Goal: Information Seeking & Learning: Check status

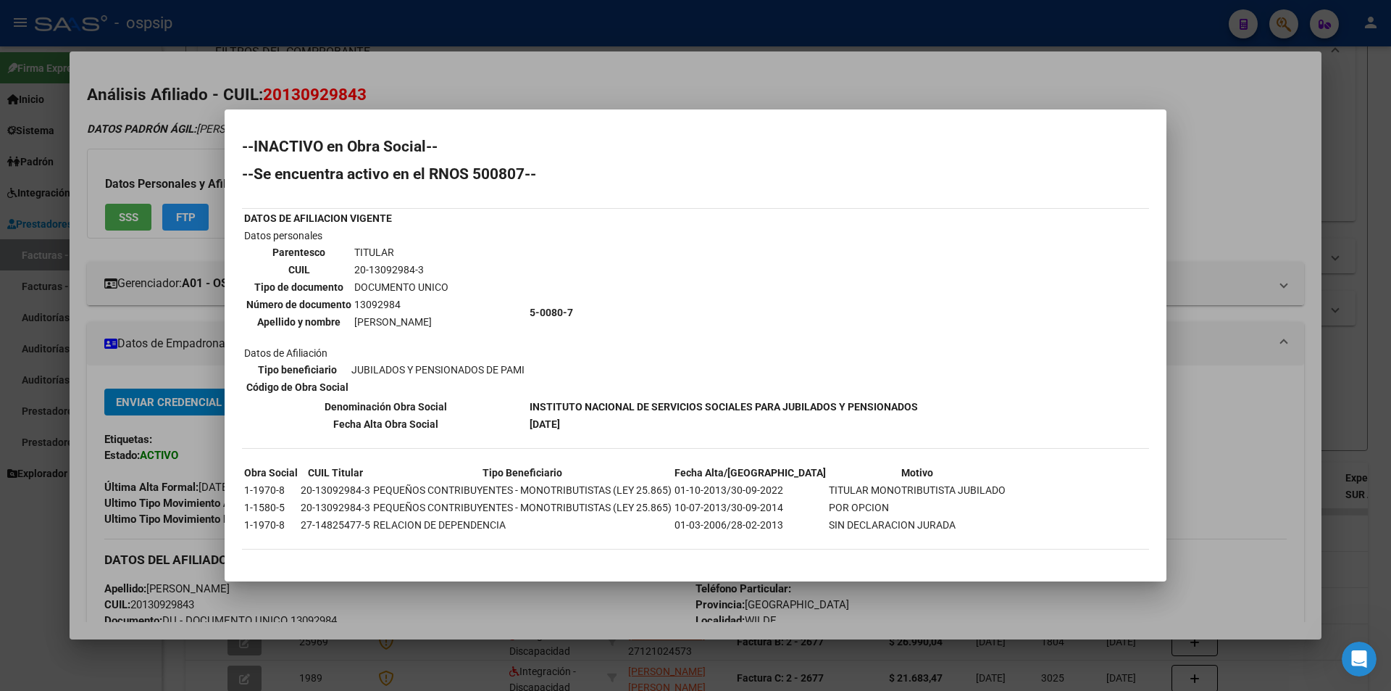
scroll to position [145, 0]
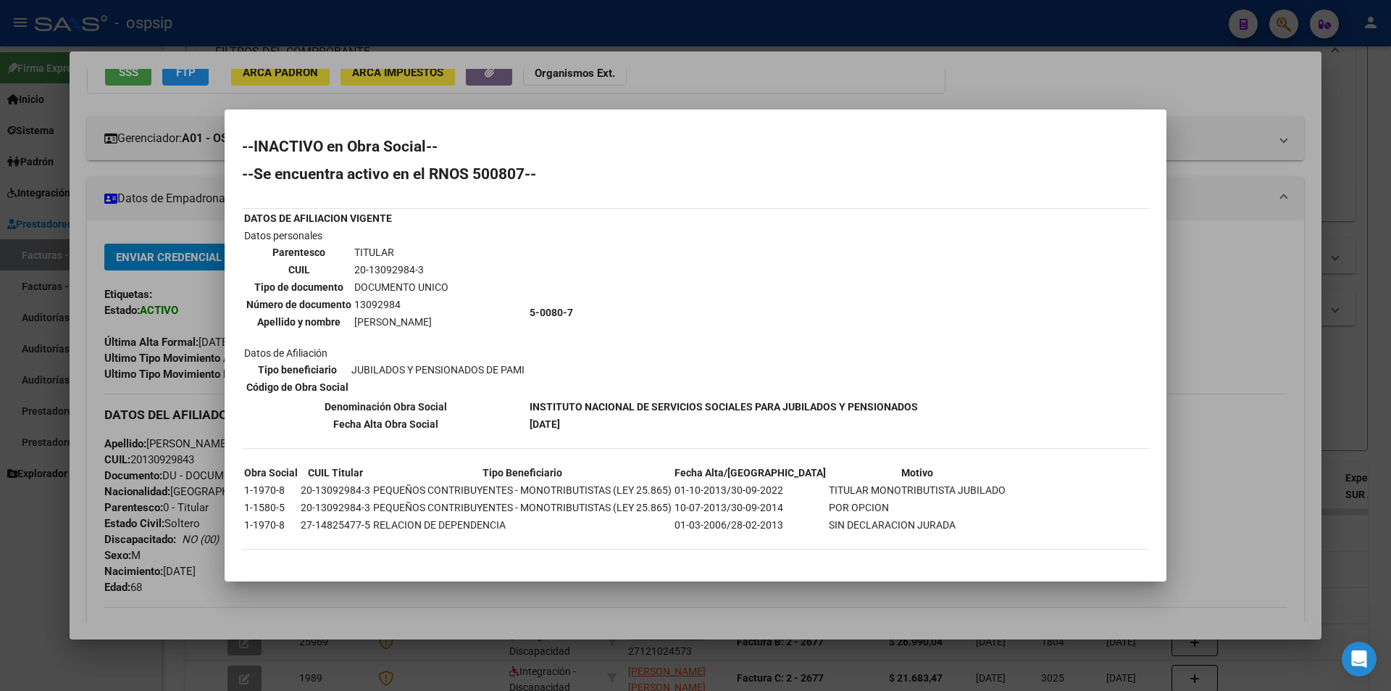
click at [623, 36] on div at bounding box center [695, 345] width 1391 height 691
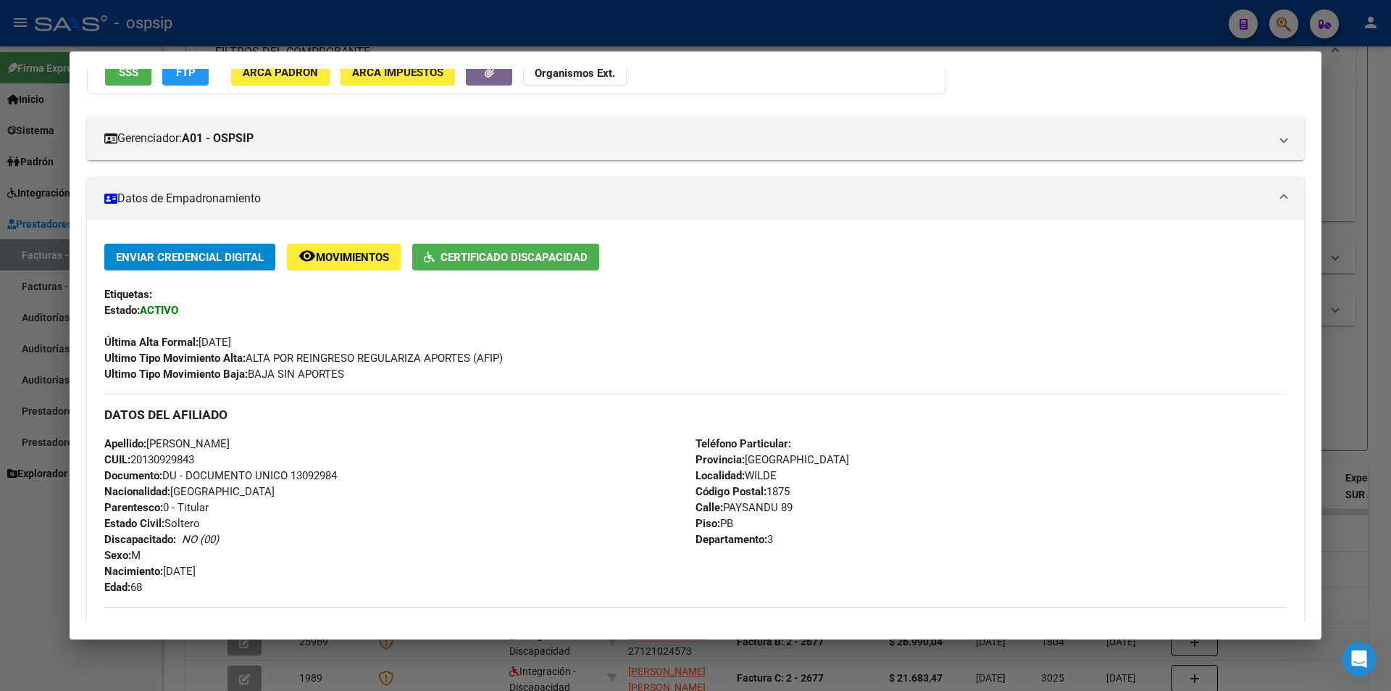
scroll to position [135, 0]
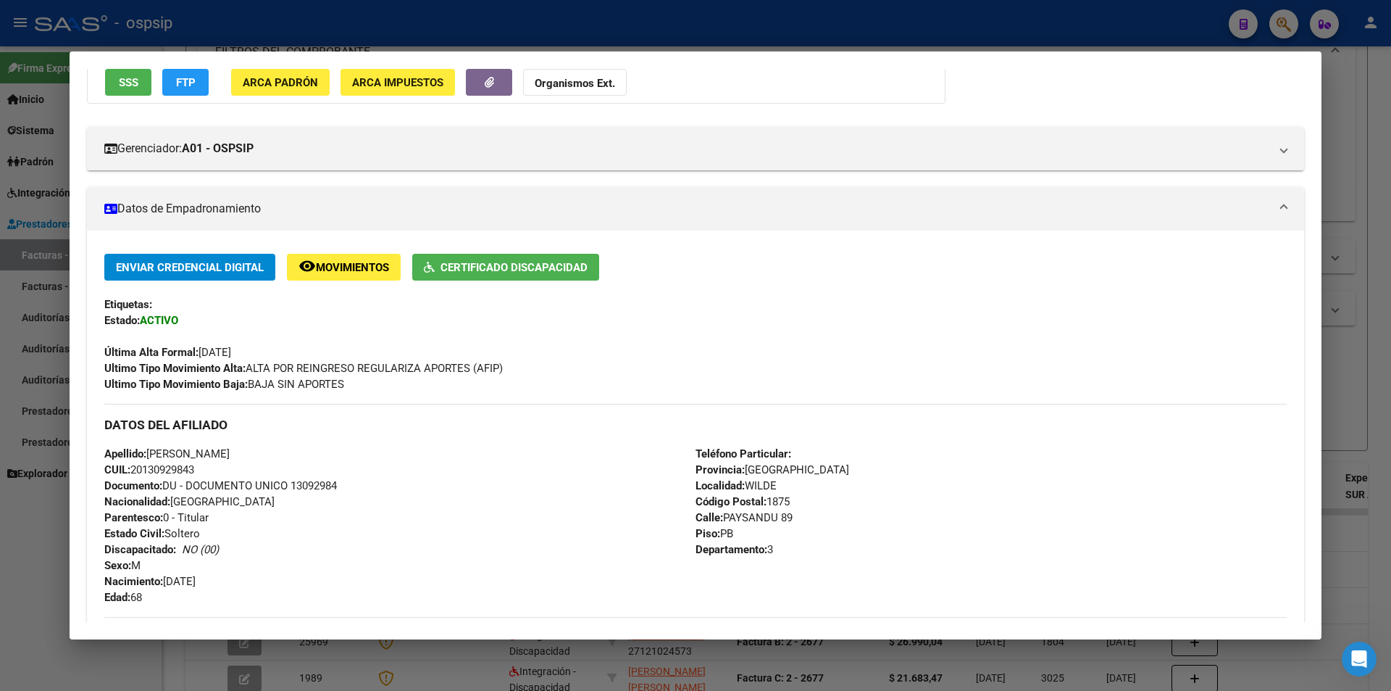
click at [615, 30] on div at bounding box center [695, 345] width 1391 height 691
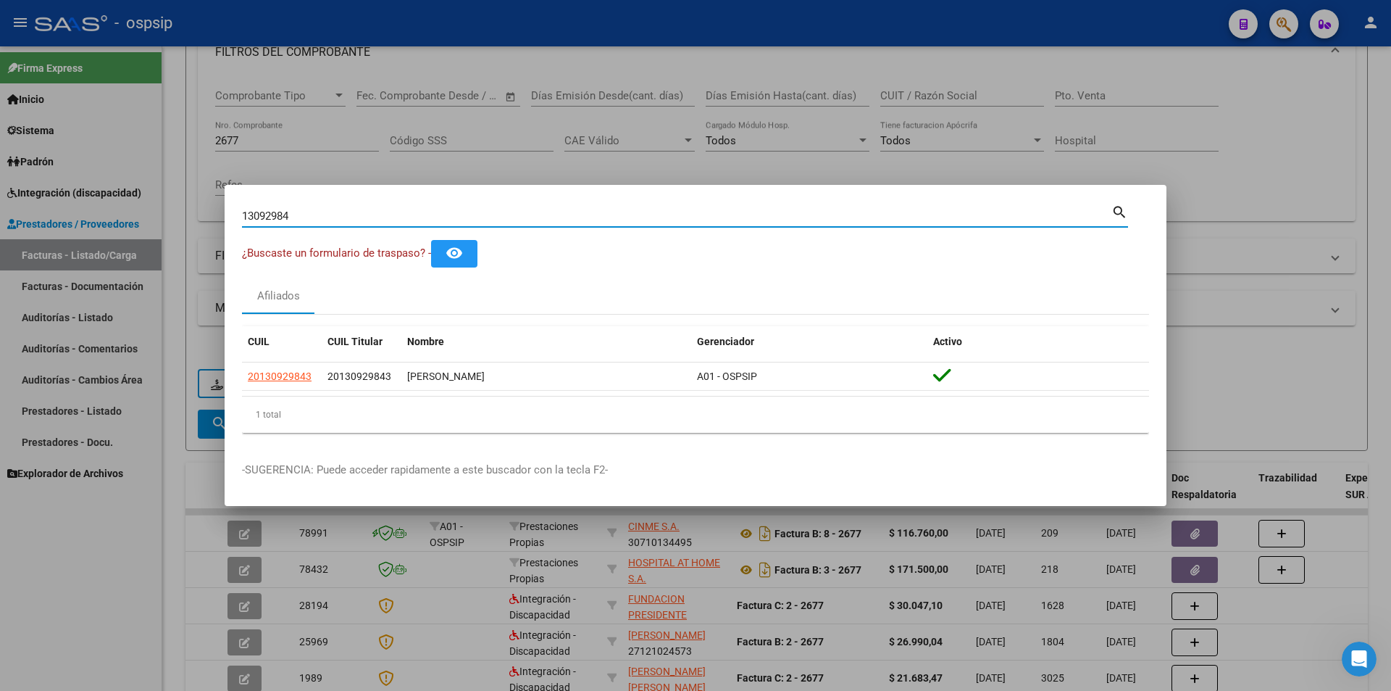
drag, startPoint x: 310, startPoint y: 216, endPoint x: 154, endPoint y: 193, distance: 157.5
click at [154, 193] on div "13092984 Buscar (apellido, dni, cuil, nro traspaso, cuit, obra social) search ¿…" at bounding box center [695, 345] width 1391 height 691
type input "zarago"
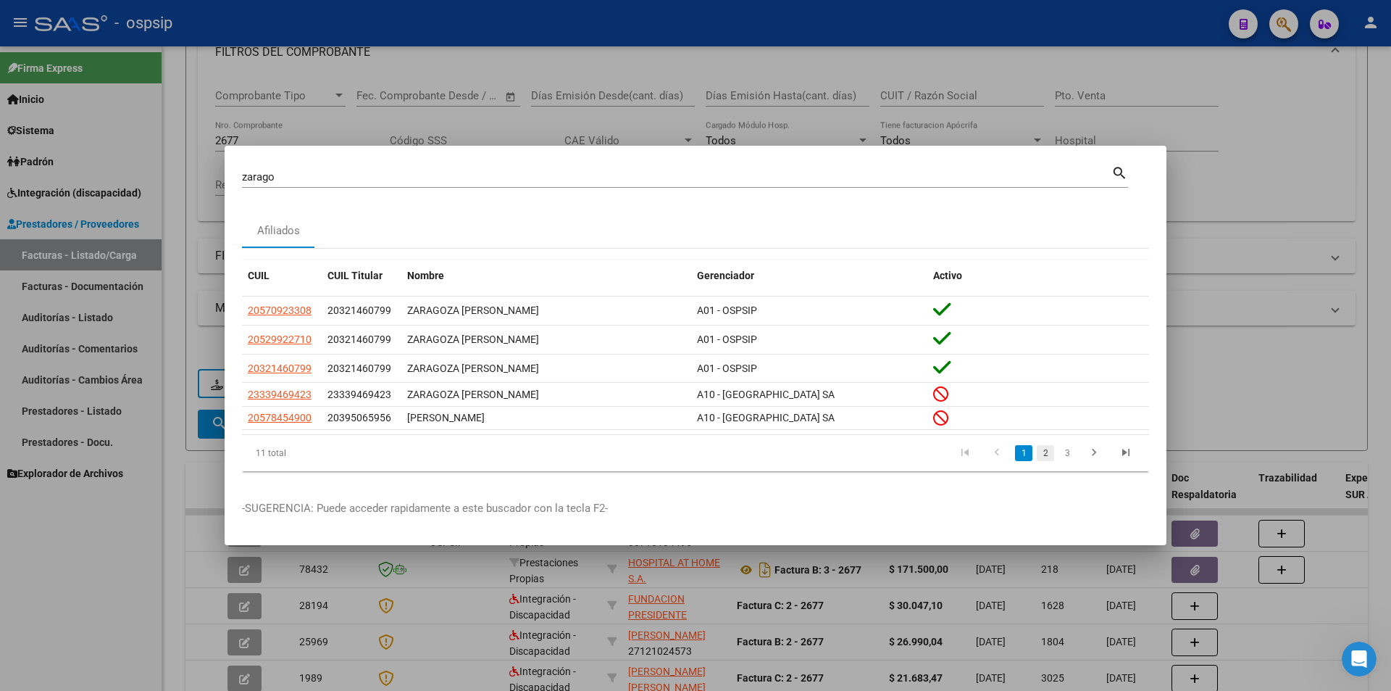
click at [1042, 458] on link "2" at bounding box center [1045, 453] width 17 height 16
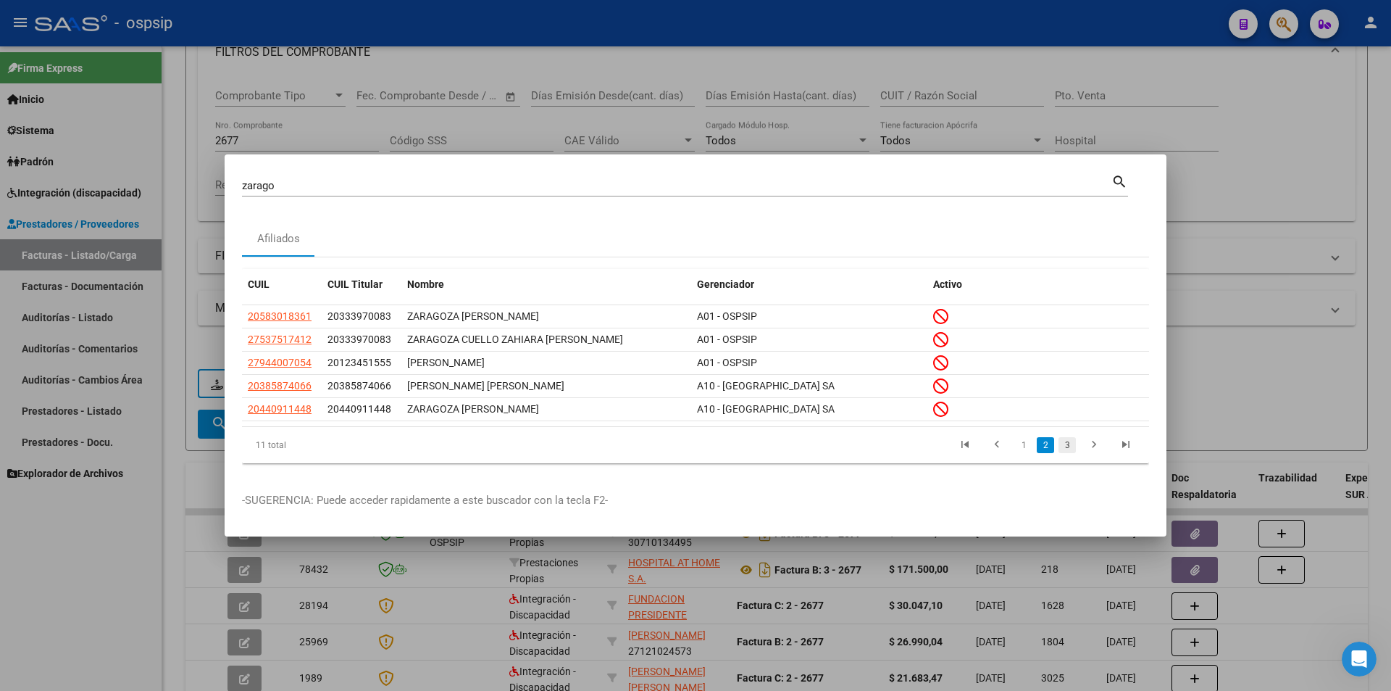
click at [1065, 451] on link "3" at bounding box center [1067, 445] width 17 height 16
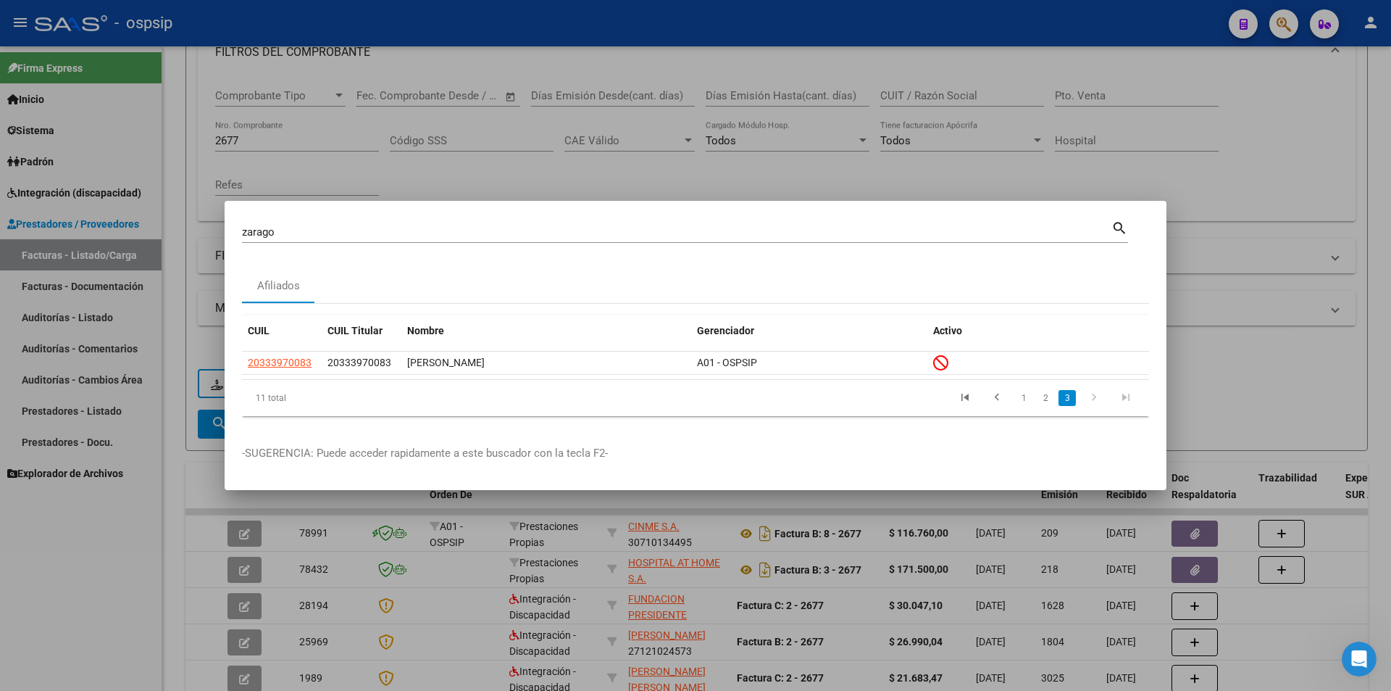
click at [122, 630] on div at bounding box center [695, 345] width 1391 height 691
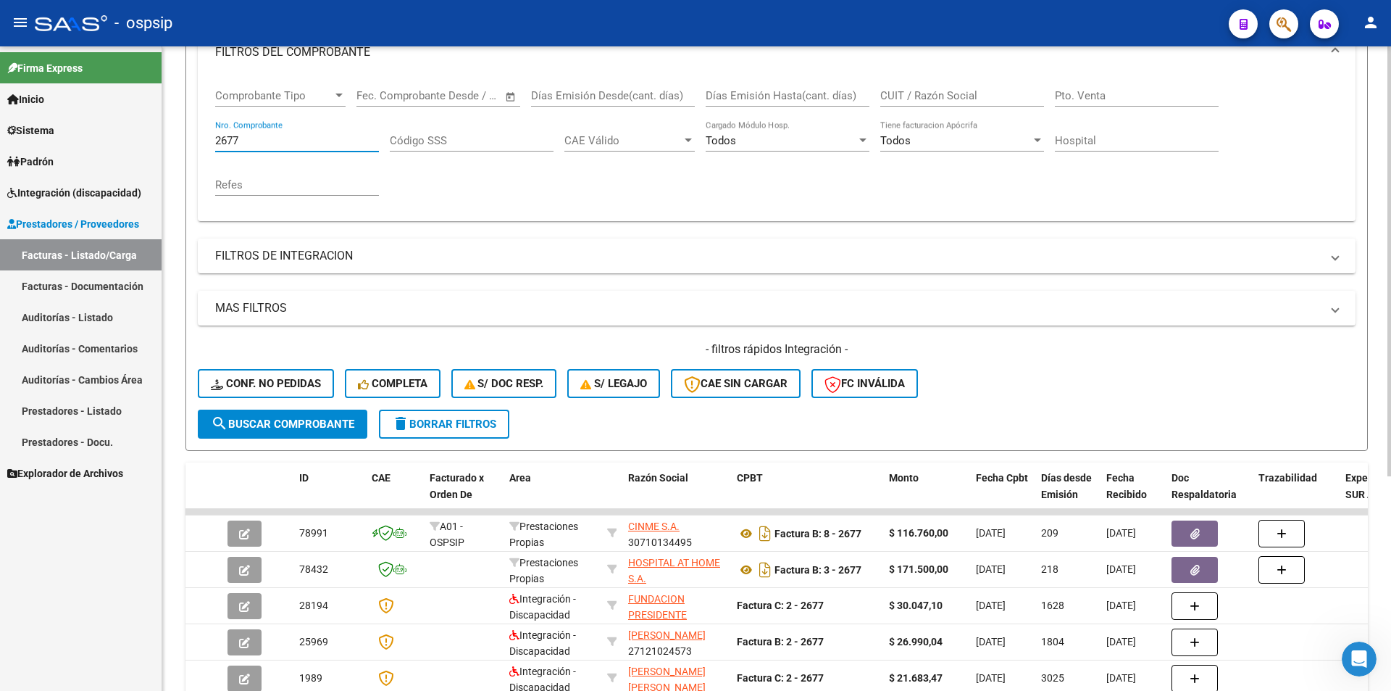
drag, startPoint x: 242, startPoint y: 138, endPoint x: 207, endPoint y: 130, distance: 36.4
click at [207, 130] on div "Comprobante Tipo Comprobante Tipo Fecha inicio – Fecha fin Fec. Comprobante Des…" at bounding box center [777, 148] width 1158 height 146
